Goal: Task Accomplishment & Management: Manage account settings

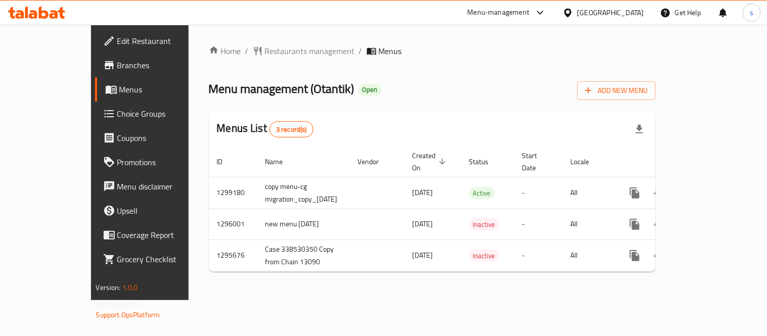
click at [621, 8] on div "[GEOGRAPHIC_DATA]" at bounding box center [610, 12] width 67 height 11
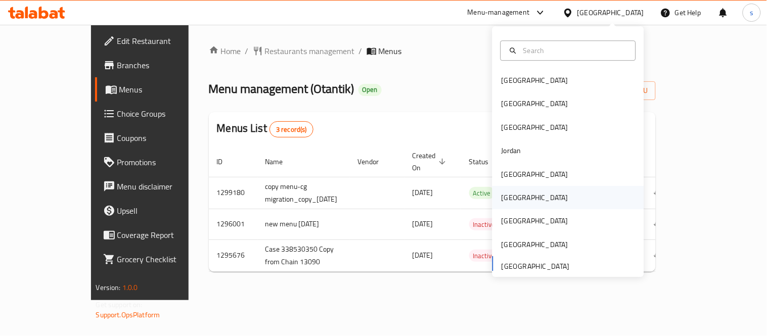
click at [505, 204] on div "[GEOGRAPHIC_DATA]" at bounding box center [534, 197] width 83 height 23
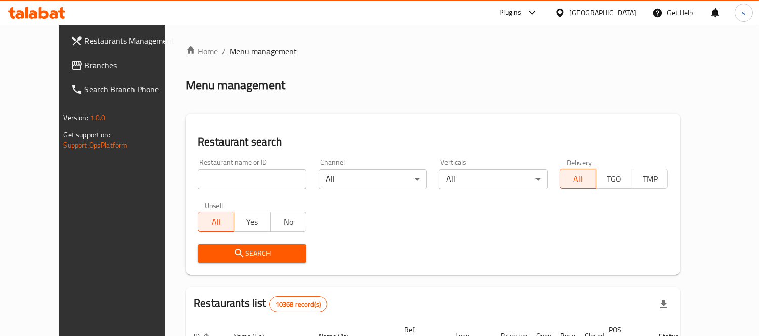
click at [85, 62] on span "Branches" at bounding box center [131, 65] width 93 height 12
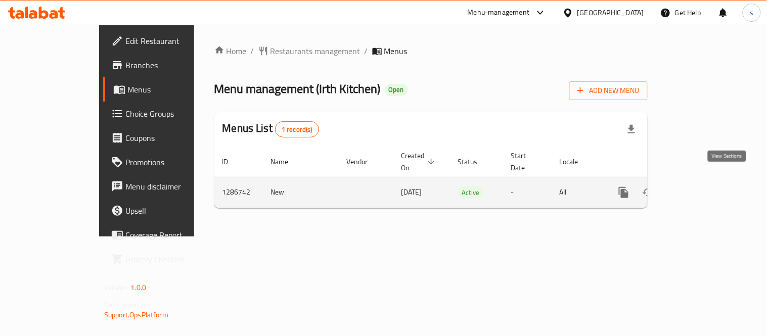
click at [703, 187] on icon "enhanced table" at bounding box center [697, 193] width 12 height 12
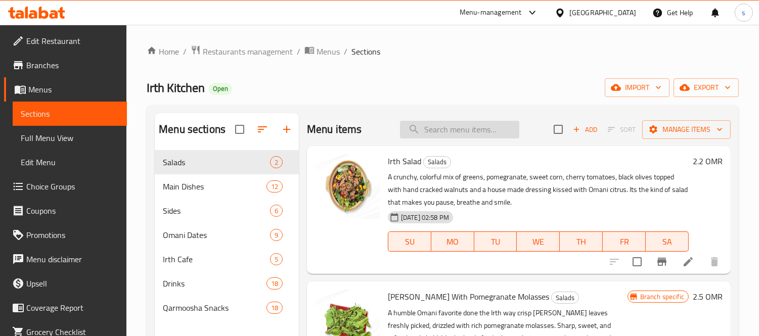
click at [424, 125] on input "search" at bounding box center [459, 130] width 119 height 18
paste input "Stuffed Dates With Sugar-Free Saffron"
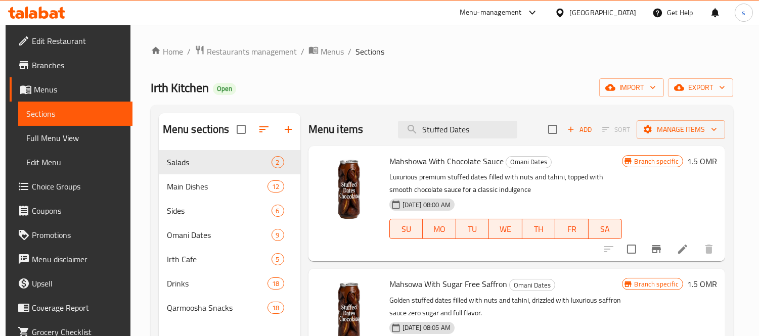
type input "Stuffed Dates"
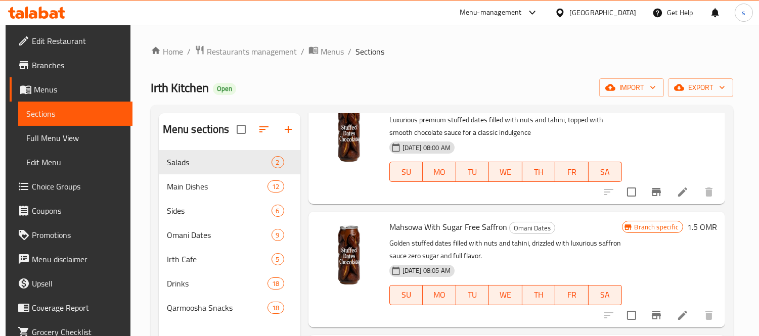
scroll to position [58, 0]
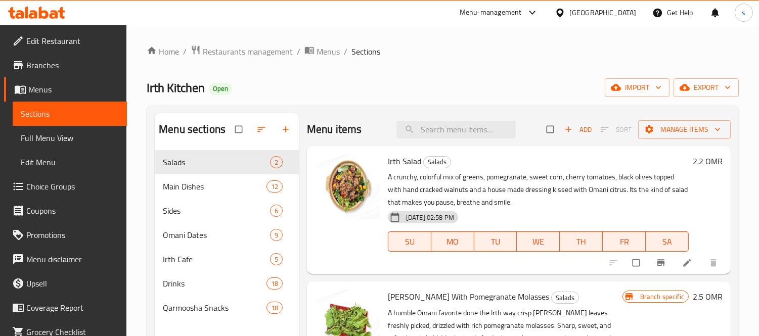
click at [622, 8] on div "Oman" at bounding box center [602, 12] width 67 height 11
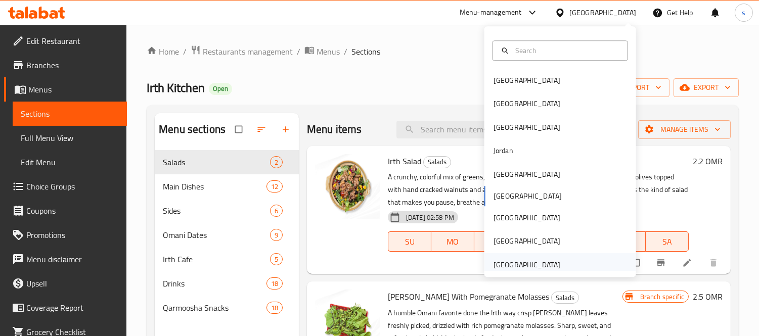
click at [512, 263] on div "[GEOGRAPHIC_DATA]" at bounding box center [526, 264] width 67 height 11
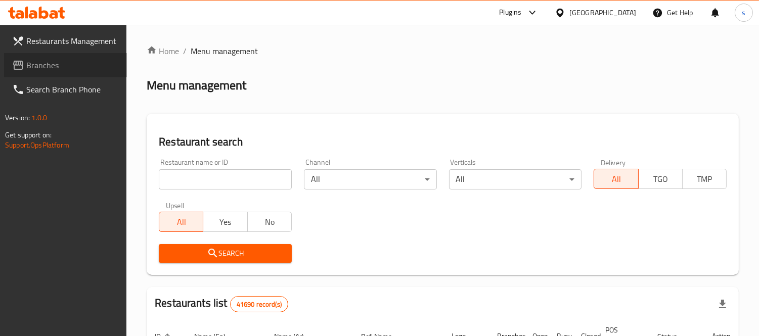
click at [43, 61] on span "Branches" at bounding box center [72, 65] width 93 height 12
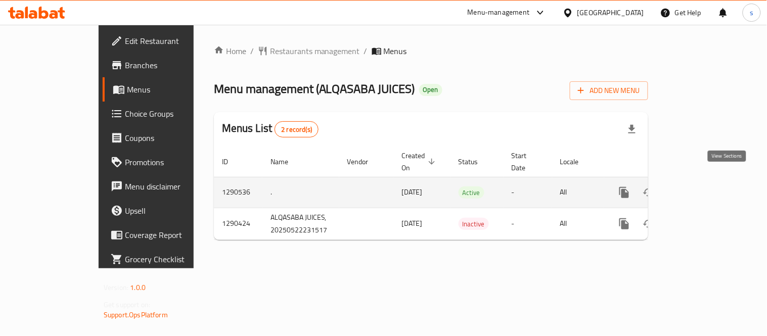
click at [702, 188] on icon "enhanced table" at bounding box center [697, 192] width 9 height 9
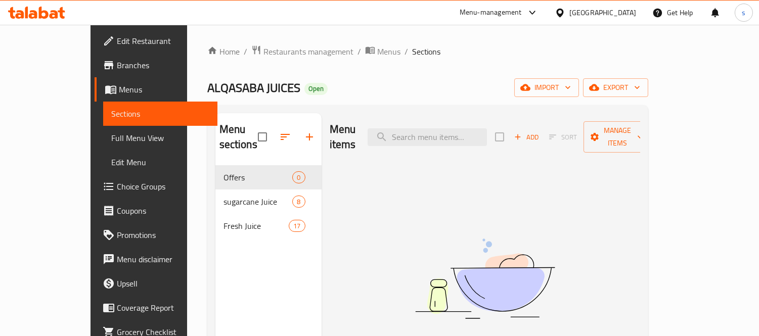
click at [117, 193] on span "Choice Groups" at bounding box center [163, 186] width 93 height 12
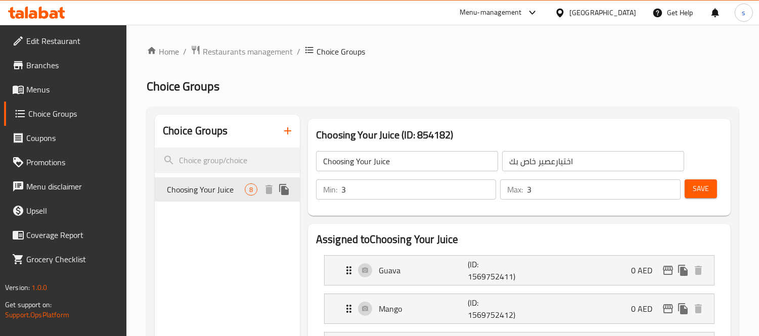
click at [181, 195] on span "Choosing Your Juice" at bounding box center [206, 189] width 78 height 12
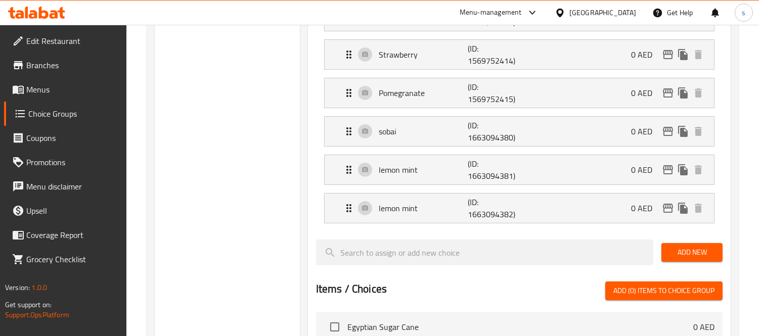
scroll to position [337, 0]
